Goal: Task Accomplishment & Management: Manage account settings

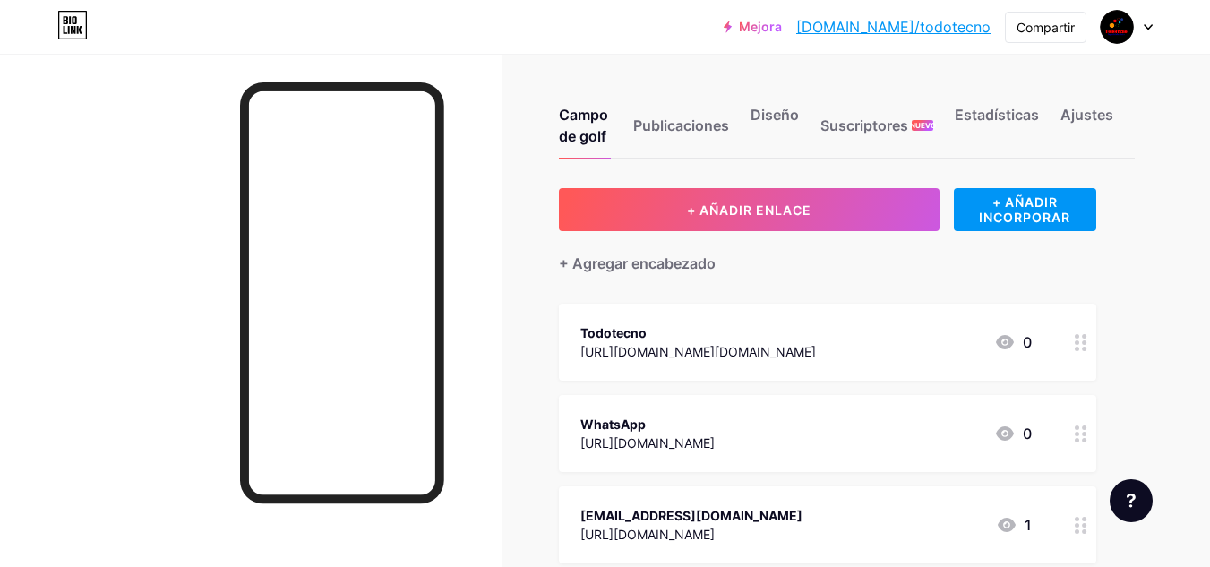
click at [1146, 24] on icon at bounding box center [1148, 27] width 9 height 6
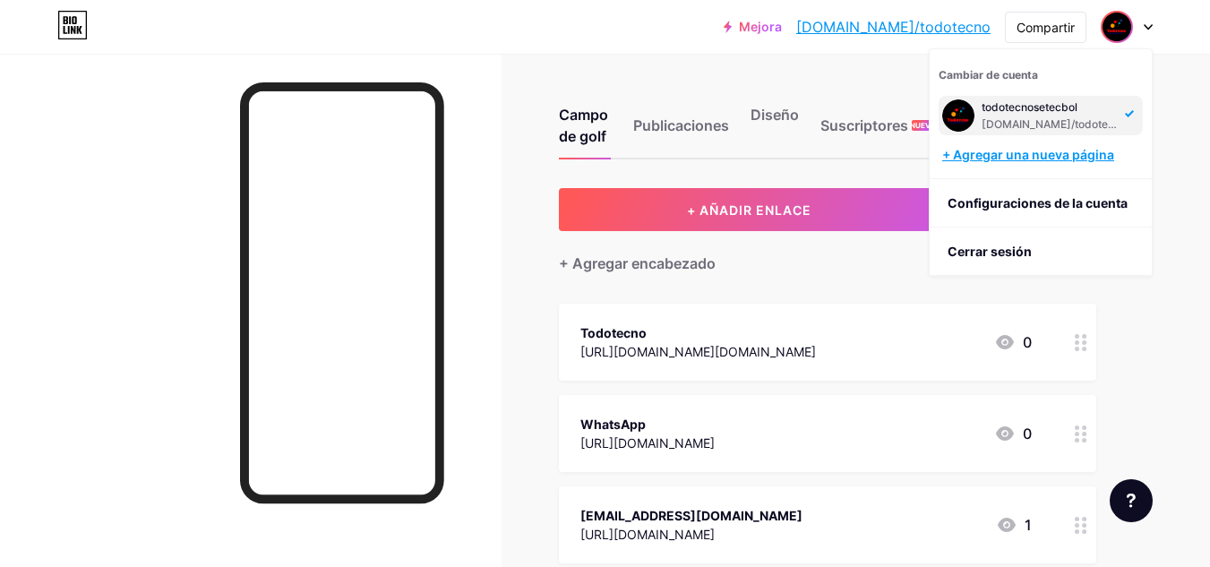
click at [1005, 163] on div "+ Agregar una nueva página" at bounding box center [1042, 155] width 201 height 18
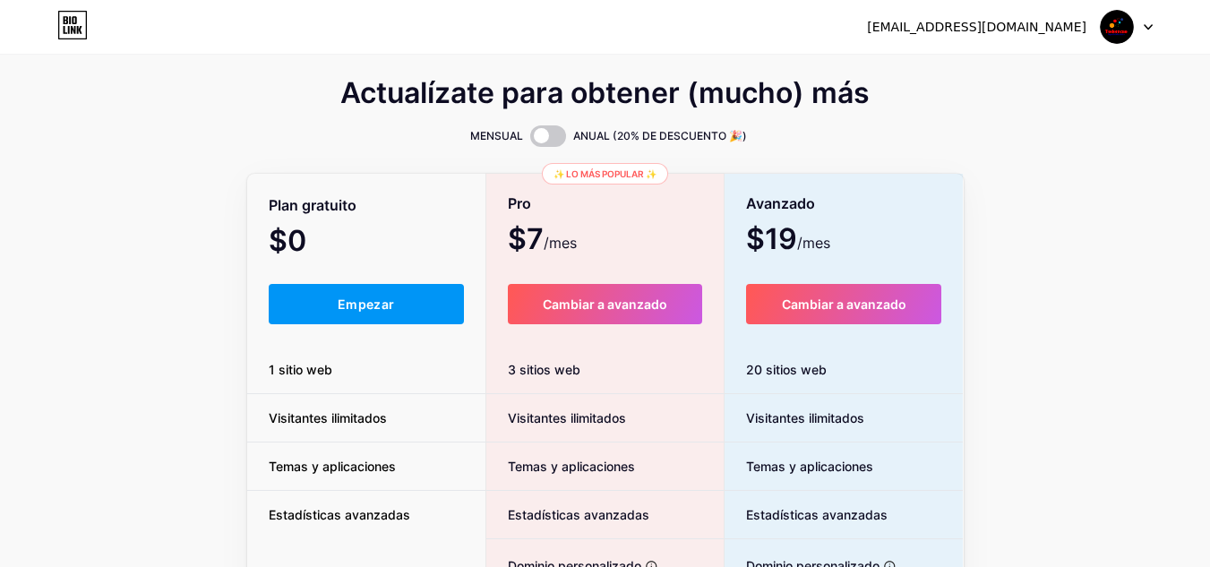
click at [1143, 33] on div at bounding box center [1127, 27] width 52 height 32
click at [975, 65] on font "Panel" at bounding box center [965, 72] width 34 height 15
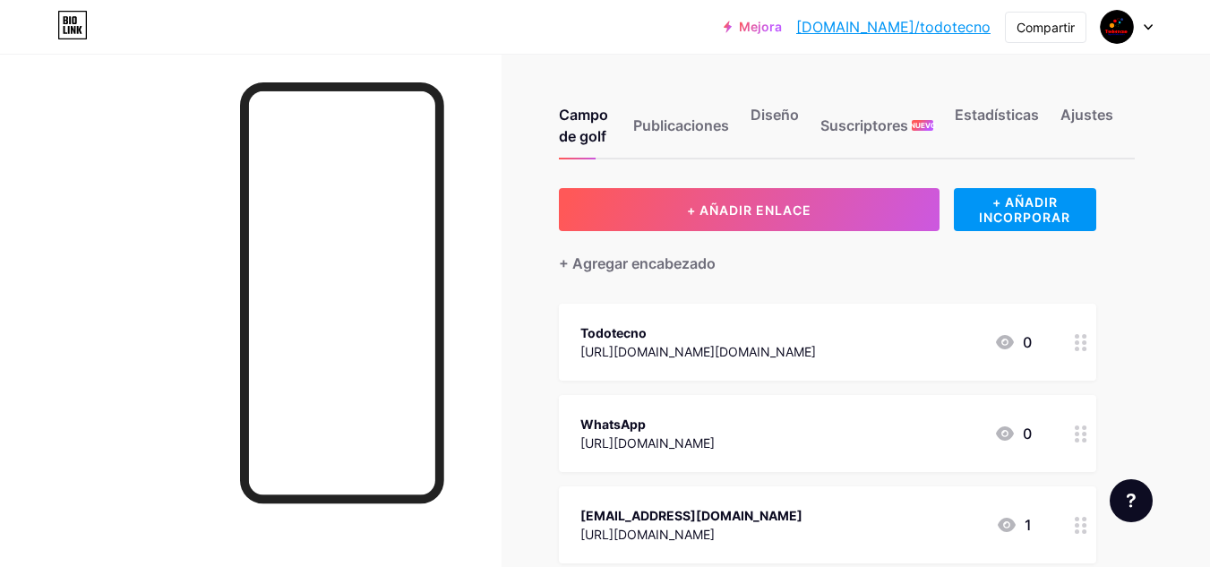
click at [1138, 30] on div at bounding box center [1127, 27] width 52 height 32
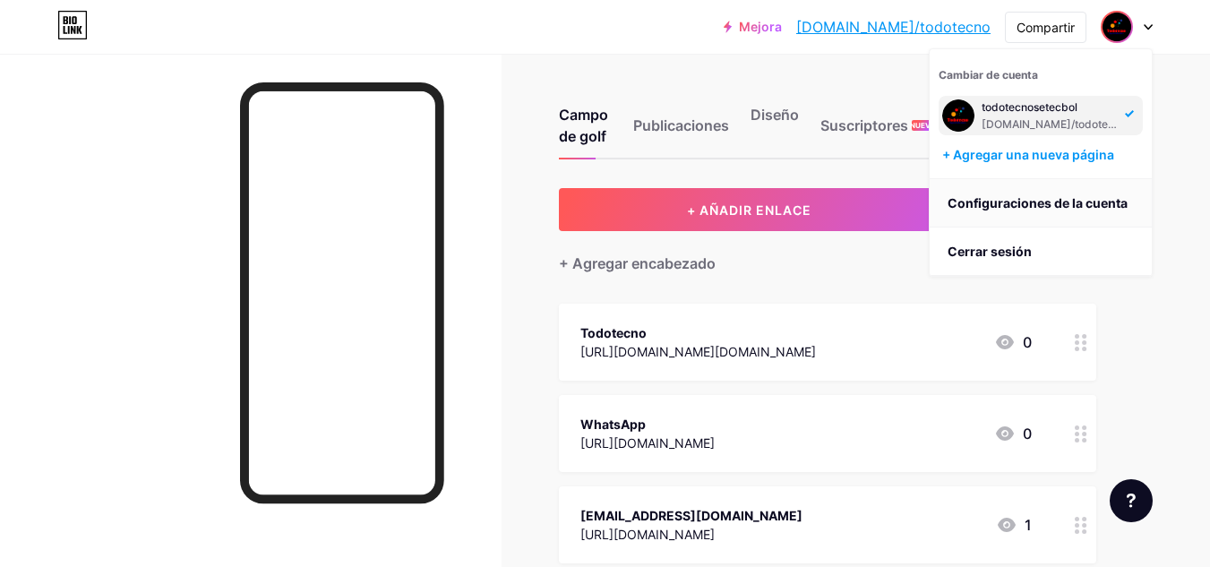
click at [993, 212] on link "Configuraciones de la cuenta" at bounding box center [1041, 203] width 222 height 48
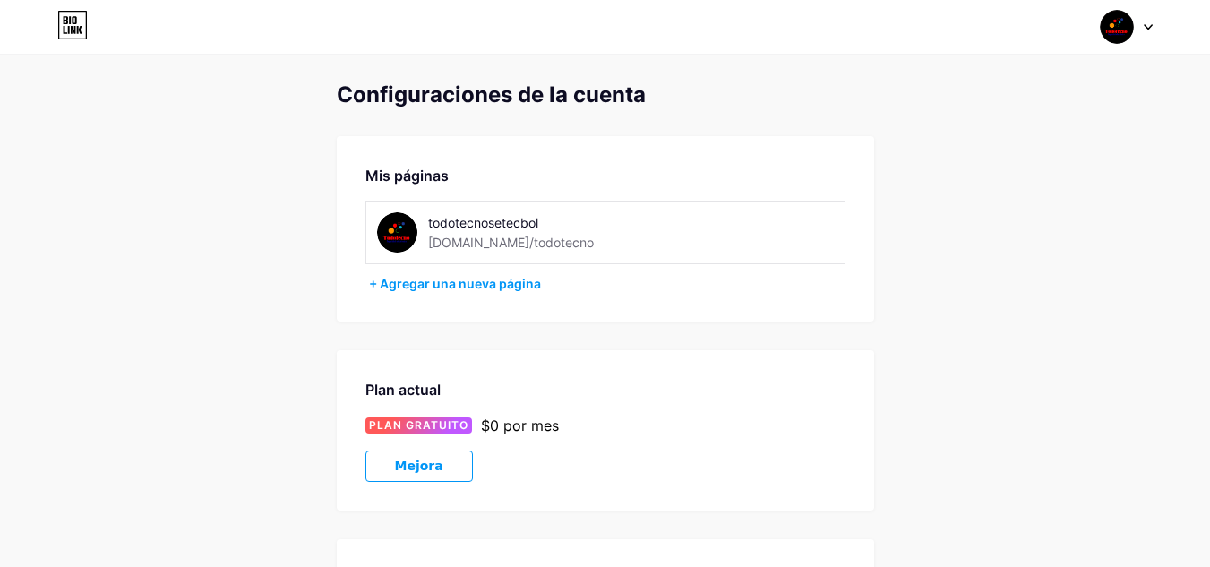
click at [1141, 38] on div at bounding box center [1127, 27] width 52 height 32
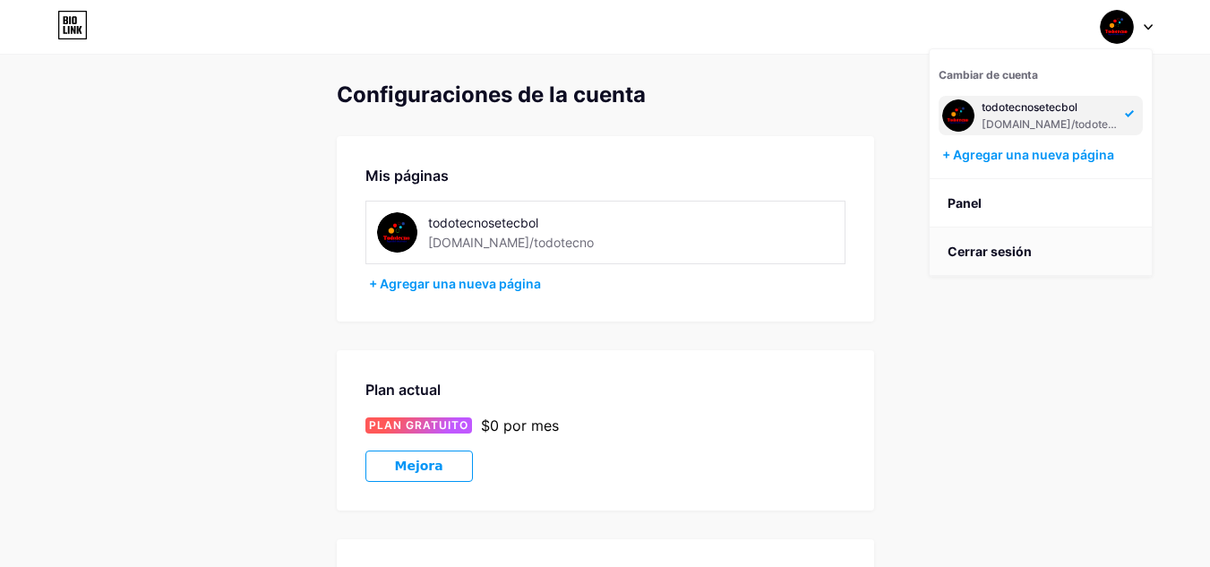
click at [978, 247] on font "Cerrar sesión" at bounding box center [990, 251] width 84 height 15
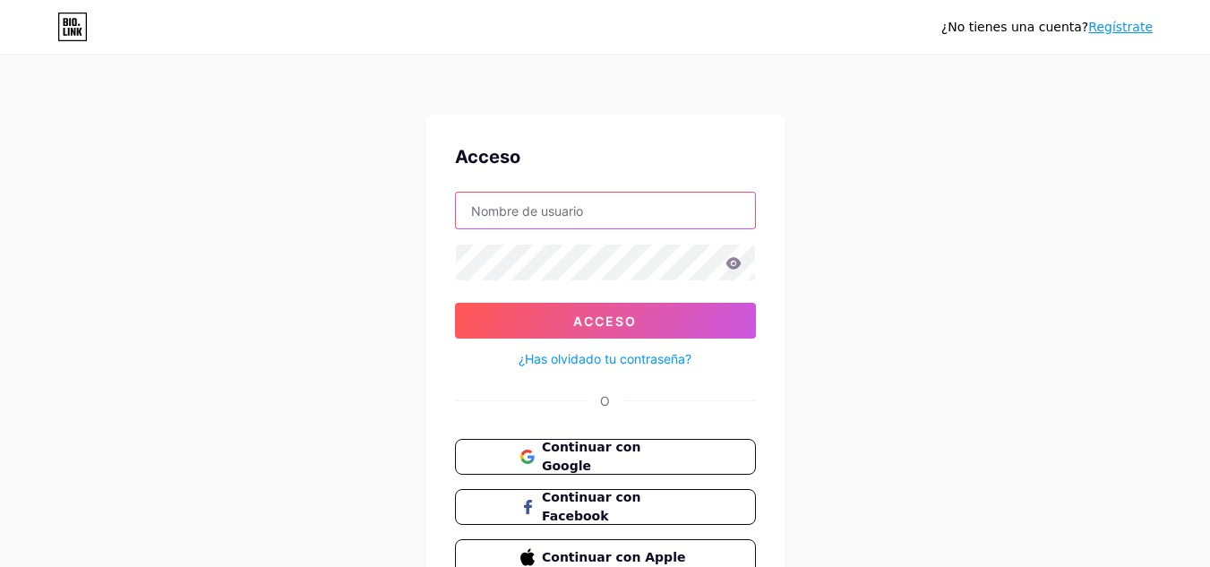
type input "[EMAIL_ADDRESS][DOMAIN_NAME]"
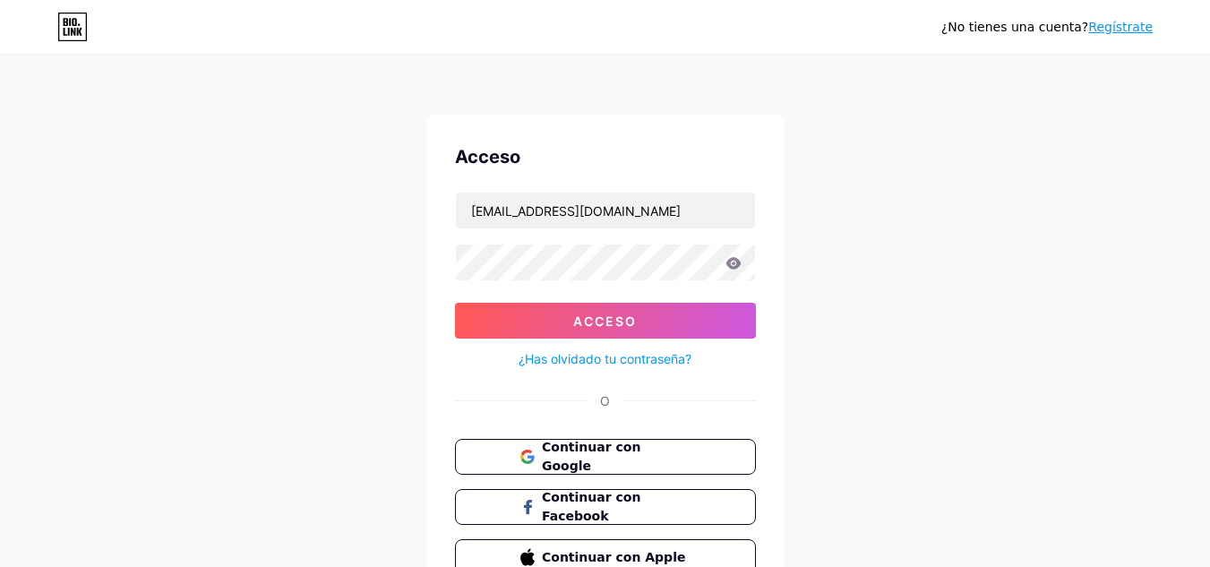
click at [733, 269] on icon at bounding box center [733, 263] width 15 height 12
click at [1123, 33] on font "Regístrate" at bounding box center [1120, 27] width 65 height 14
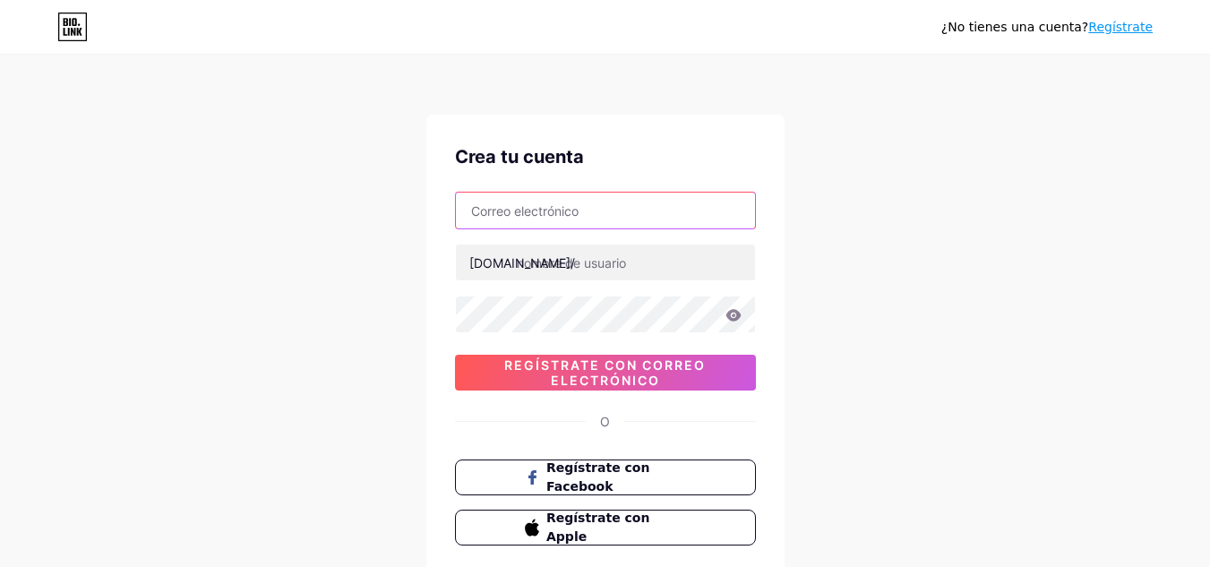
click at [523, 212] on input "text" at bounding box center [605, 211] width 299 height 36
click at [561, 211] on input "text" at bounding box center [605, 211] width 299 height 36
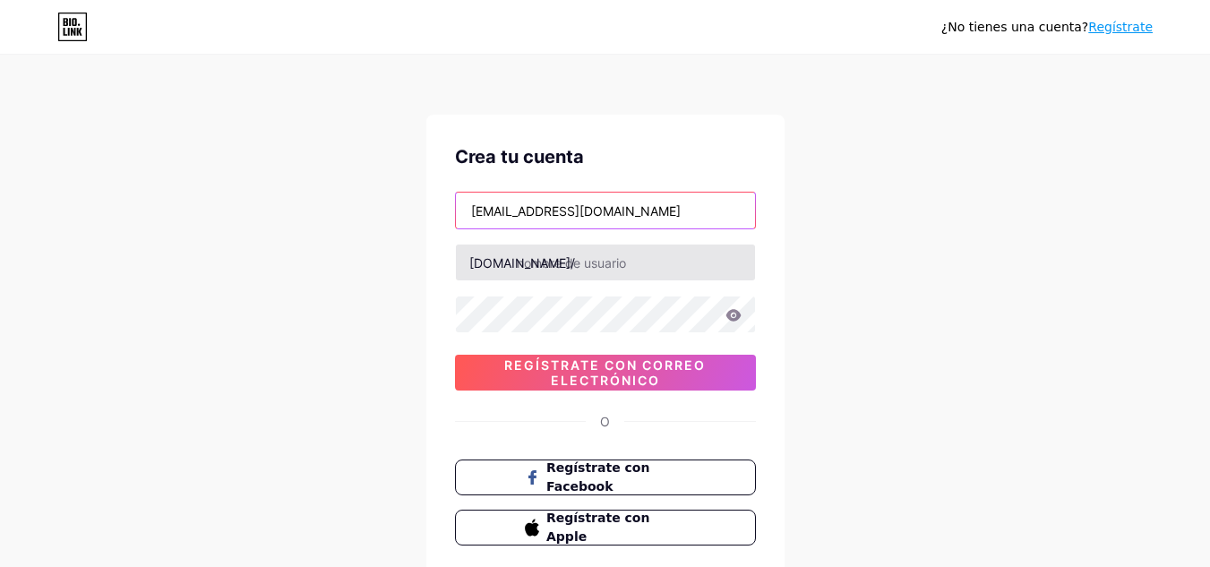
type input "[EMAIL_ADDRESS][DOMAIN_NAME]"
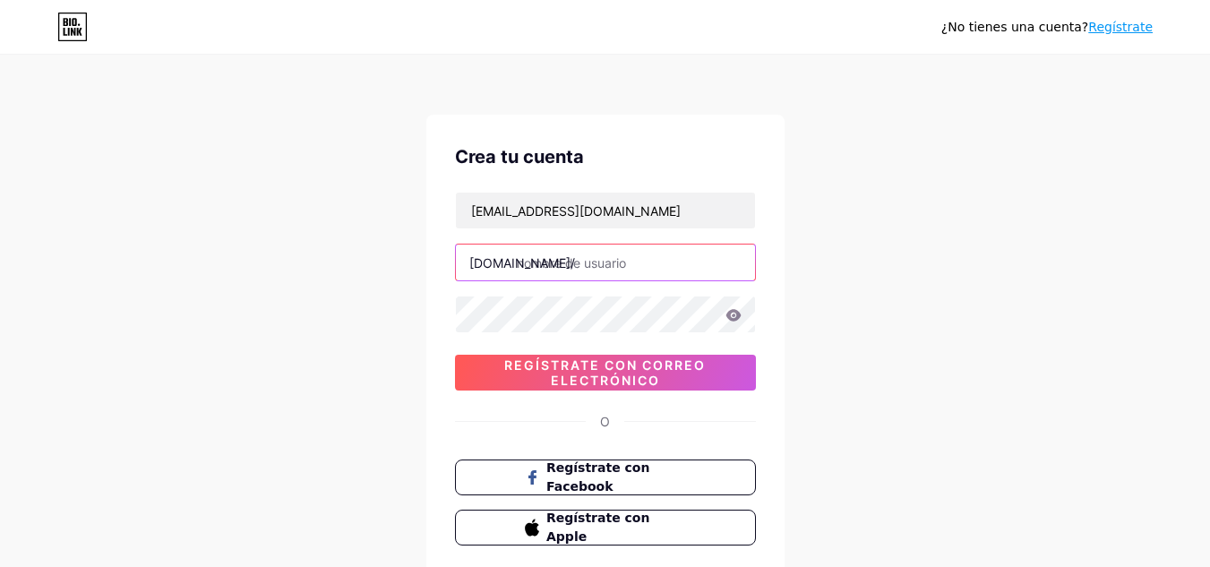
click at [570, 272] on input "text" at bounding box center [605, 263] width 299 height 36
click at [741, 314] on icon at bounding box center [734, 315] width 16 height 13
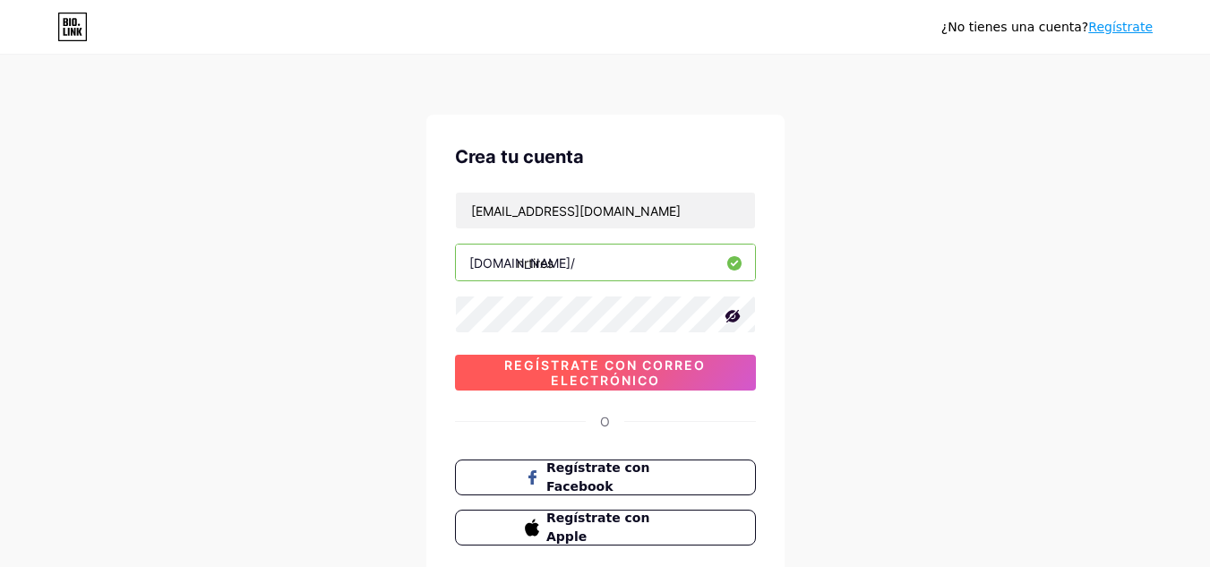
click at [622, 361] on font "Regístrate con correo electrónico" at bounding box center [605, 372] width 202 height 30
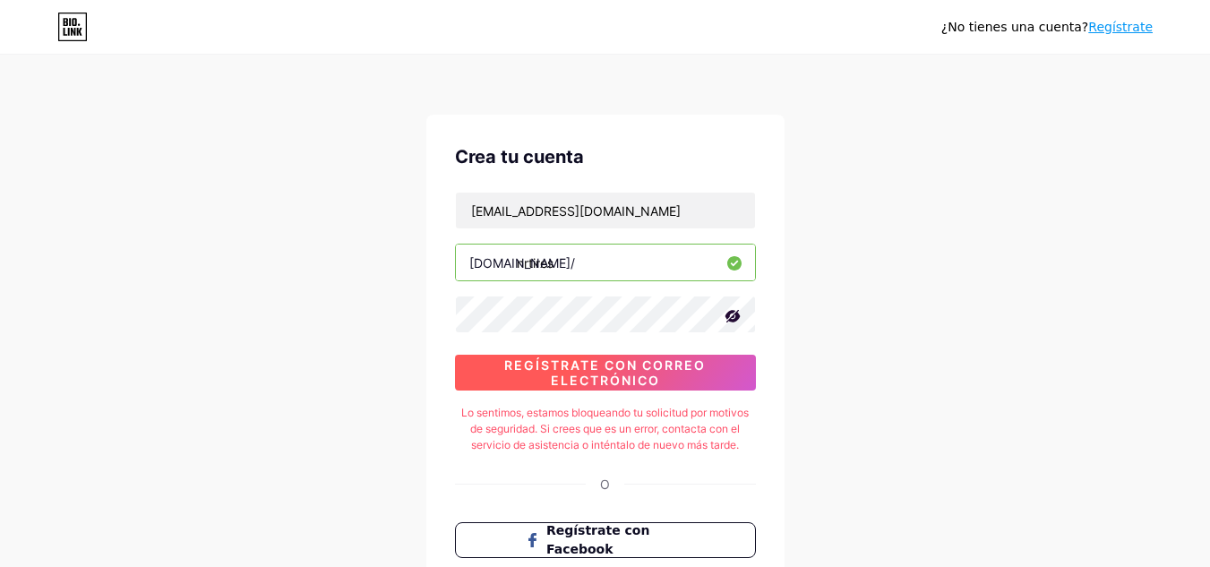
click at [616, 376] on font "Regístrate con correo electrónico" at bounding box center [605, 372] width 202 height 30
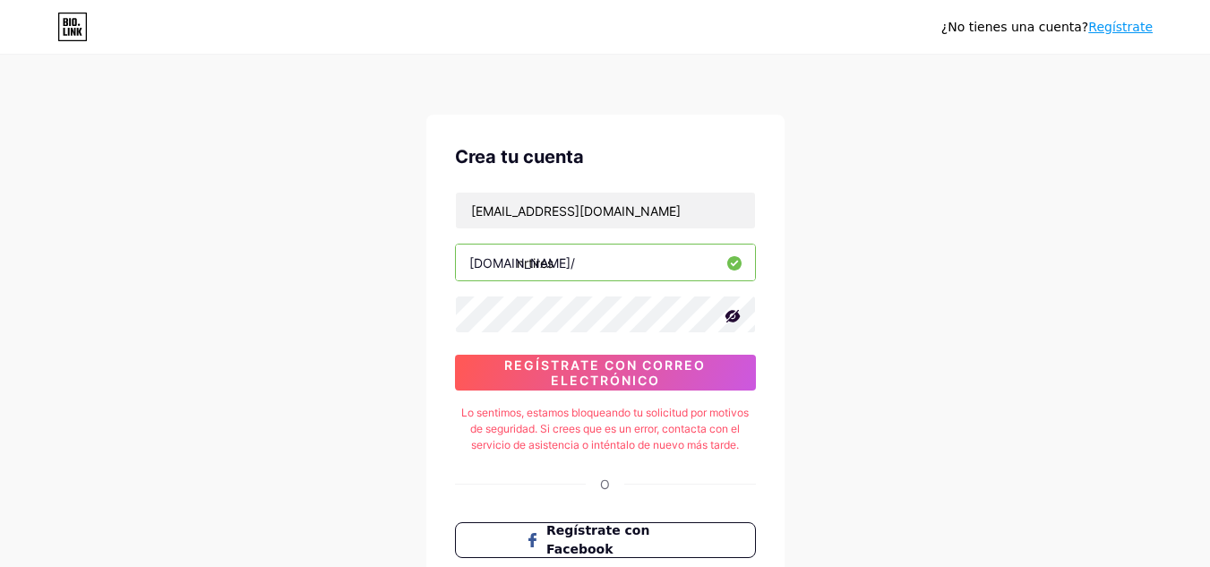
drag, startPoint x: 567, startPoint y: 266, endPoint x: 530, endPoint y: 267, distance: 36.7
click at [530, 267] on input "nrtires" at bounding box center [605, 263] width 299 height 36
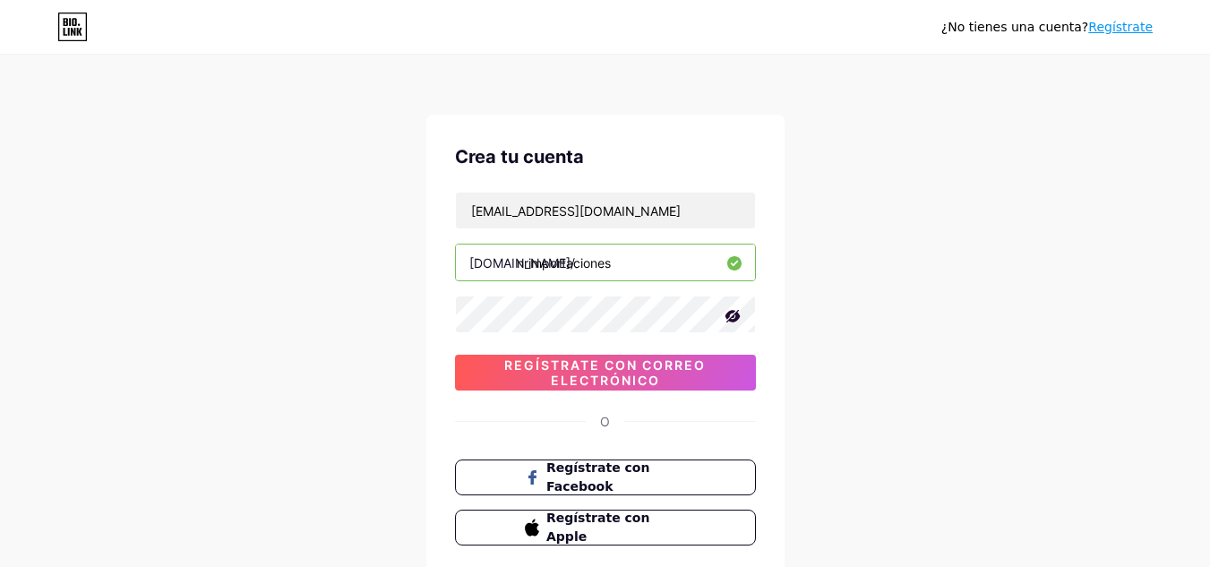
type input "nrimportaciones"
click at [643, 353] on div "[EMAIL_ADDRESS][DOMAIN_NAME] [DOMAIN_NAME]/ nrimportaciones Regístrate con corr…" at bounding box center [605, 291] width 301 height 199
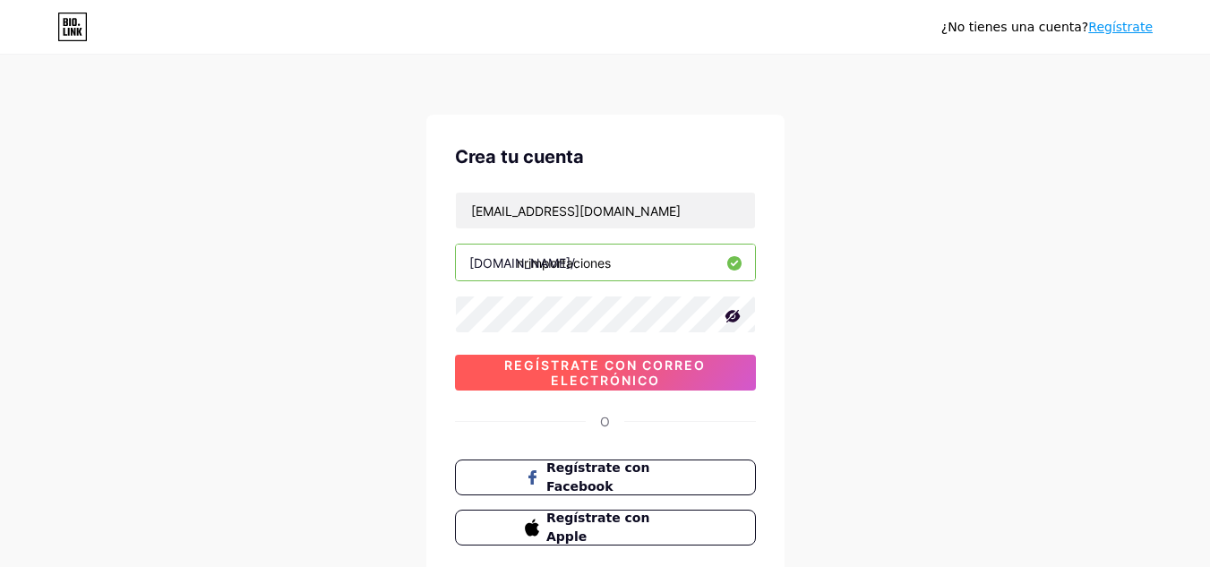
click at [649, 371] on font "Regístrate con correo electrónico" at bounding box center [605, 372] width 202 height 30
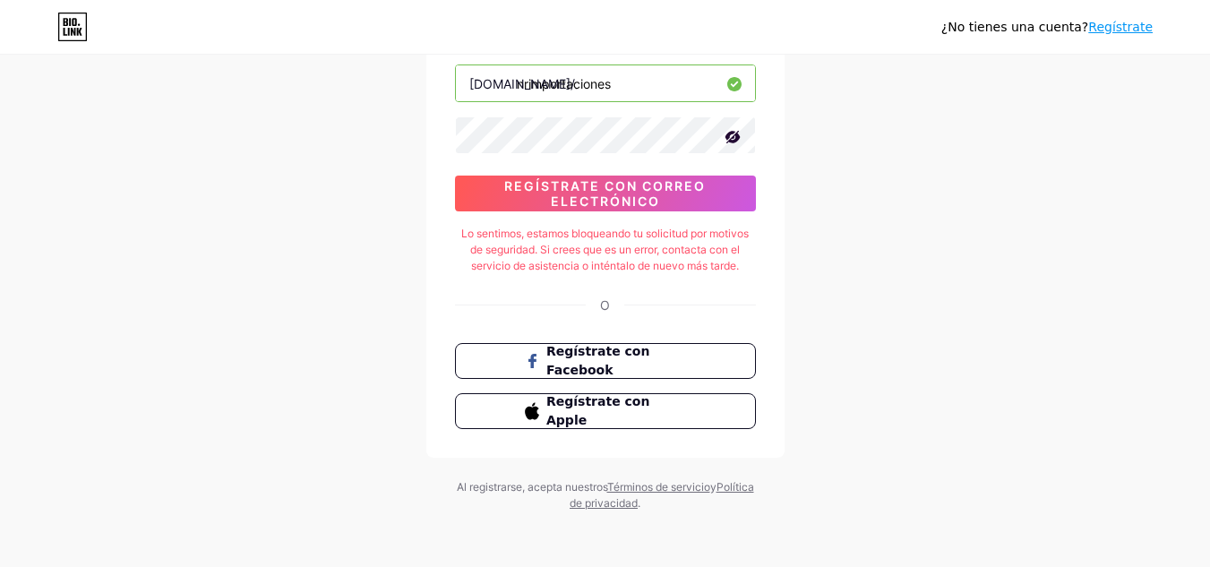
scroll to position [90, 0]
